Goal: Task Accomplishment & Management: Complete application form

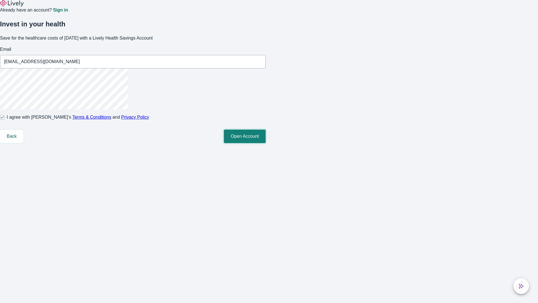
click at [266, 143] on button "Open Account" at bounding box center [245, 135] width 42 height 13
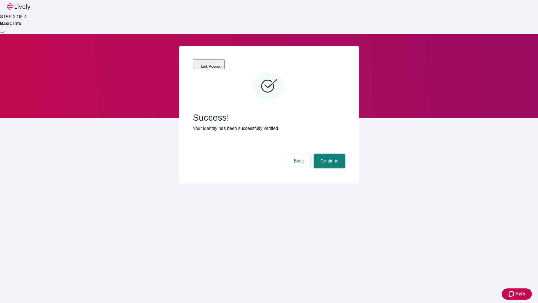
click at [329, 154] on button "Continue" at bounding box center [329, 160] width 31 height 13
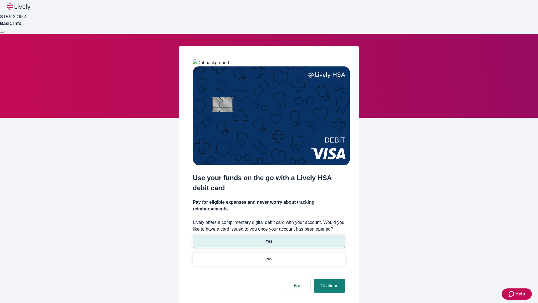
click at [269, 238] on p "Yes" at bounding box center [269, 241] width 7 height 6
click at [329, 279] on button "Continue" at bounding box center [329, 285] width 31 height 13
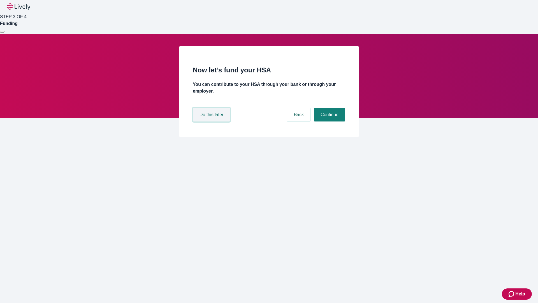
click at [212, 121] on button "Do this later" at bounding box center [211, 114] width 37 height 13
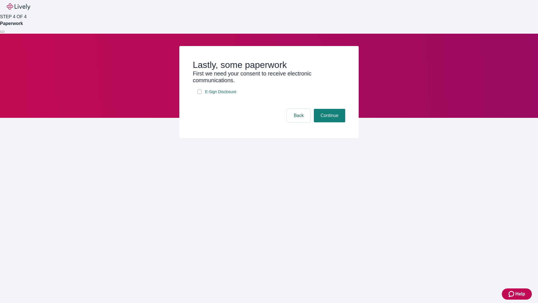
click at [199, 94] on input "E-Sign Disclosure" at bounding box center [199, 91] width 4 height 4
checkbox input "true"
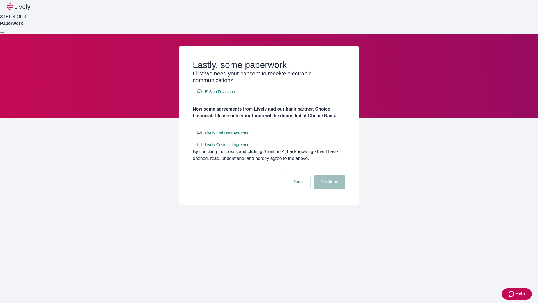
click at [199, 147] on input "Lively Custodial Agreement" at bounding box center [199, 144] width 4 height 4
checkbox input "true"
click at [329, 189] on button "Continue" at bounding box center [329, 181] width 31 height 13
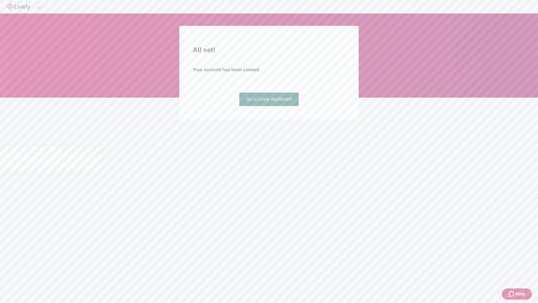
click at [269, 106] on link "Go to Lively dashboard" at bounding box center [269, 98] width 60 height 13
